Goal: Communication & Community: Answer question/provide support

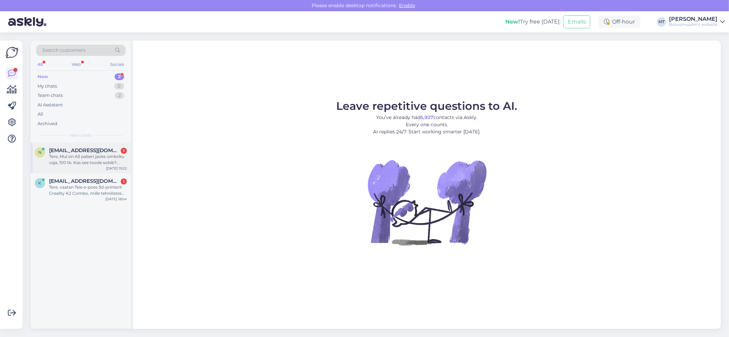
click at [70, 156] on div "Tere, Mul on A5 paberi jaoks ümbriku vaja, 100 tk. Kas see toode sobib? [URL][D…" at bounding box center [88, 159] width 78 height 12
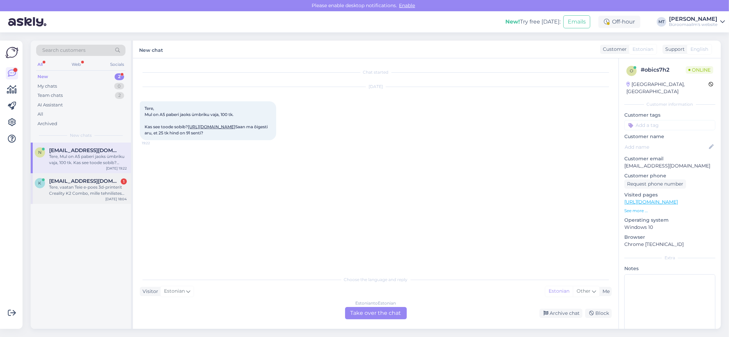
click at [82, 189] on div "Tere, vaatan Teie e-poes 3d-printerit Creality K2 Combo, mille tehnilistes andm…" at bounding box center [88, 190] width 78 height 12
click at [72, 159] on div "Tere, Mul on A5 paberi jaoks ümbriku vaja, 100 tk. Kas see toode sobib? [URL][D…" at bounding box center [88, 159] width 78 height 12
click at [358, 312] on div "Estonian to Estonian Take over the chat" at bounding box center [376, 313] width 62 height 12
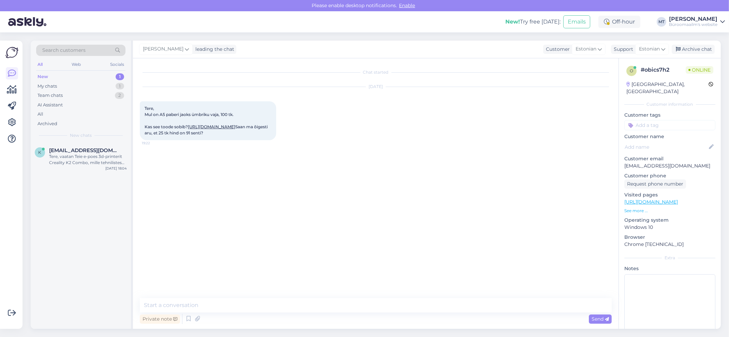
click at [185, 295] on div "Chat started [DATE] Tere, Mul on A5 paberi jaoks ümbriku vaja, 100 tk. Kas see …" at bounding box center [376, 193] width 486 height 270
click at [186, 303] on textarea at bounding box center [376, 305] width 472 height 14
type textarea "t"
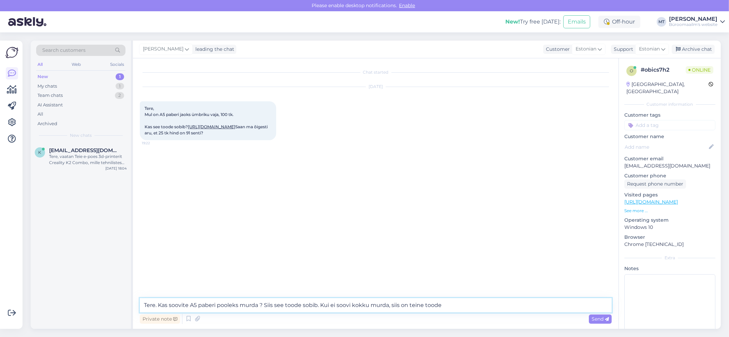
paste textarea "[URL][DOMAIN_NAME]"
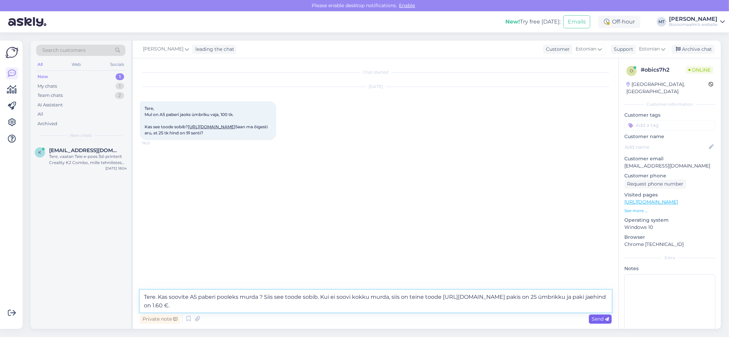
type textarea "Tere. Kas soovite A5 paberi pooleks murda ? Siis see toode sobib. Kui ei soovi …"
click at [595, 321] on div "Send" at bounding box center [600, 318] width 23 height 9
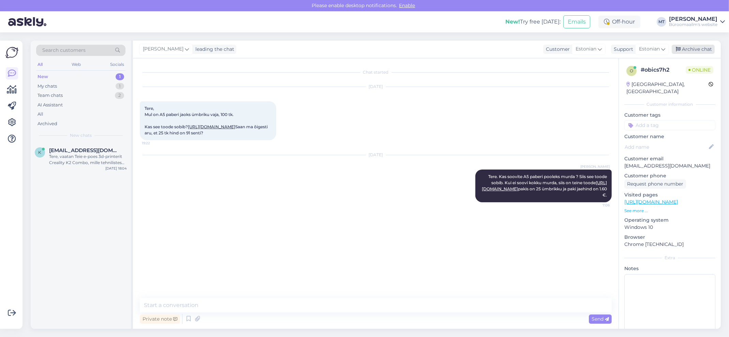
click at [702, 48] on div "Archive chat" at bounding box center [693, 49] width 43 height 9
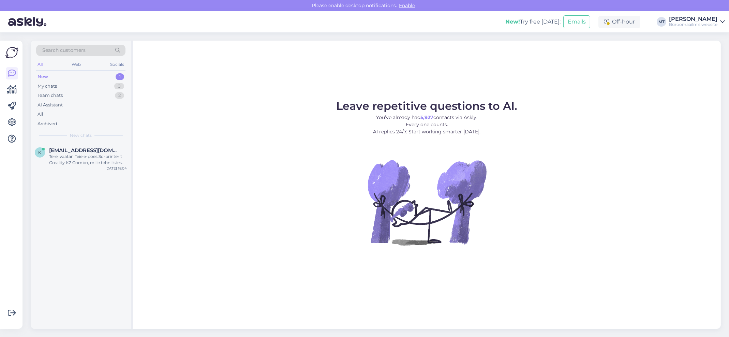
click at [44, 75] on div "New" at bounding box center [43, 76] width 11 height 7
click at [63, 158] on div "Tere, vaatan Teie e-poes 3d-printerit Creality K2 Combo, mille tehnilistes andm…" at bounding box center [88, 159] width 78 height 12
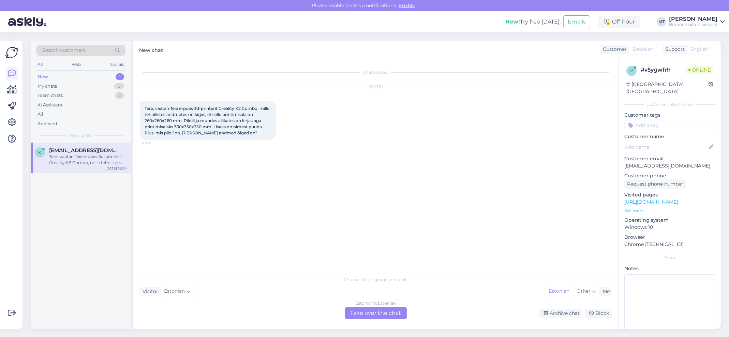
click at [367, 310] on div "Estonian to Estonian Take over the chat" at bounding box center [376, 313] width 62 height 12
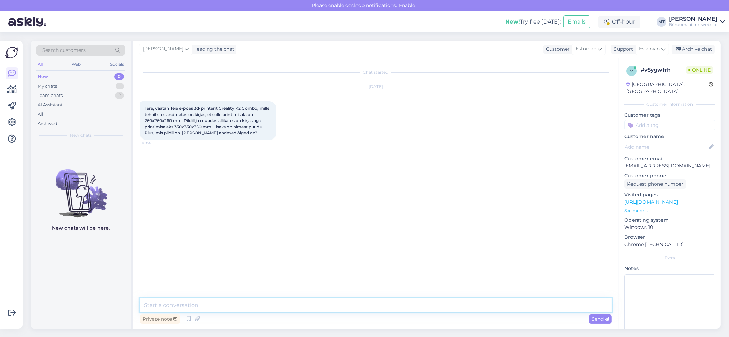
click at [164, 305] on textarea at bounding box center [376, 305] width 472 height 14
type textarea "Tere."
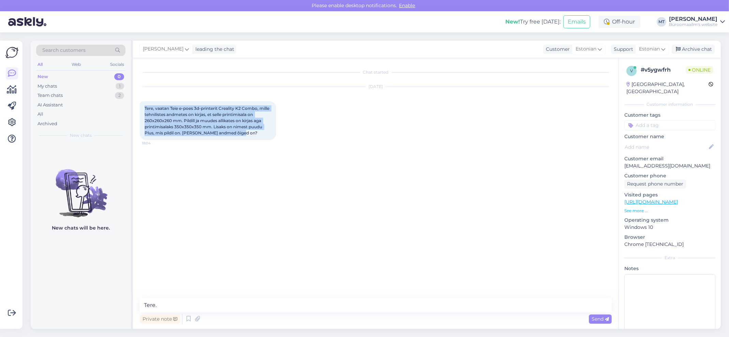
drag, startPoint x: 145, startPoint y: 108, endPoint x: 269, endPoint y: 141, distance: 129.2
click at [269, 141] on div "Sep 30 2025 Tere, vaatan Teie e-poes 3d-printerit Creality K2 Combo, mille tehn…" at bounding box center [376, 113] width 472 height 68
copy span "Tere, vaatan Teie e-poes 3d-printerit Creality K2 Combo, mille tehnilistes andm…"
